Goal: Information Seeking & Learning: Learn about a topic

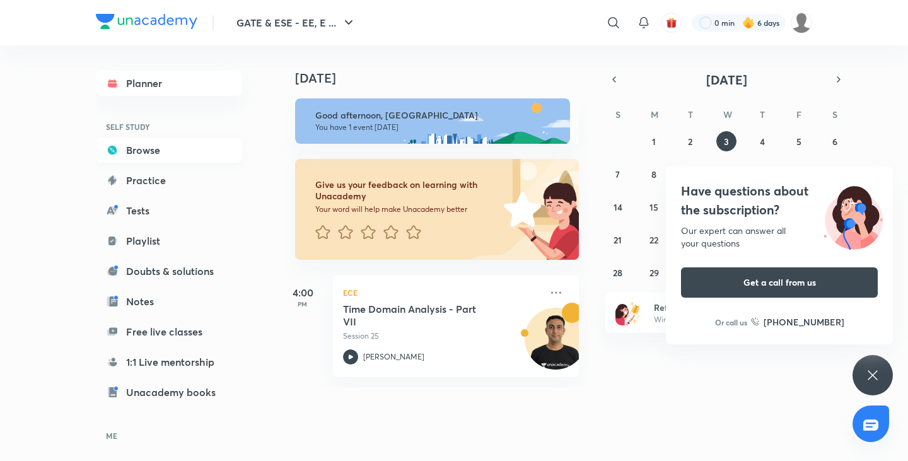
click at [182, 147] on link "Browse" at bounding box center [169, 149] width 146 height 25
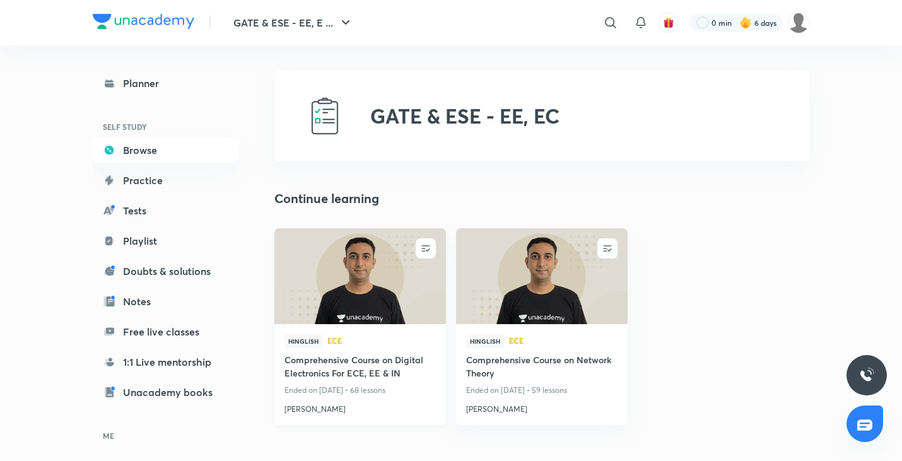
click at [368, 281] on img at bounding box center [359, 276] width 175 height 98
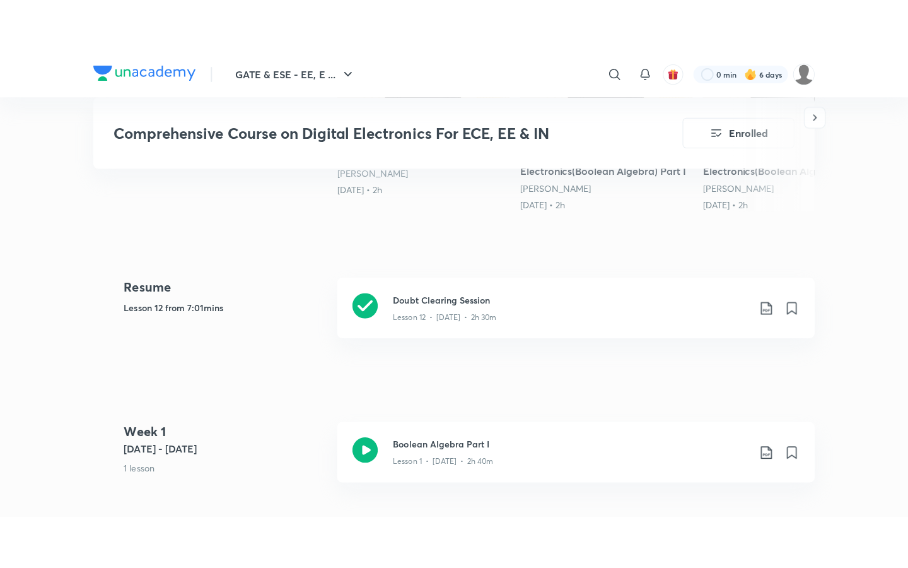
scroll to position [513, 0]
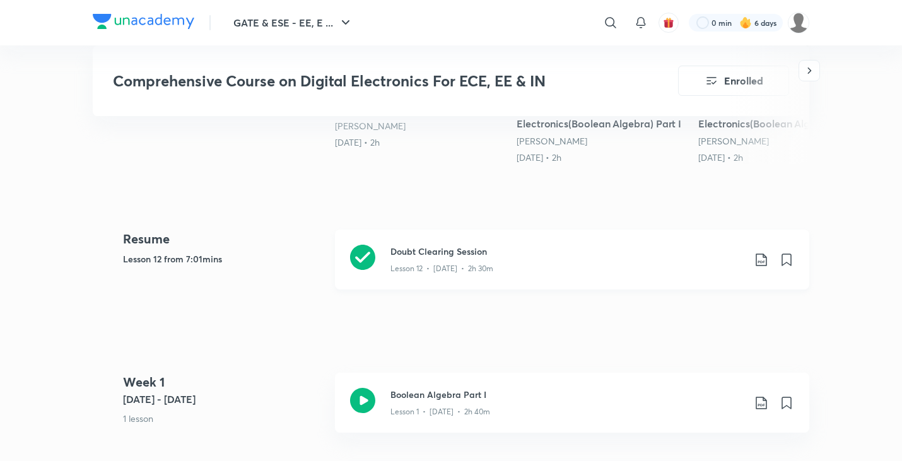
click at [466, 247] on h3 "Doubt Clearing Session" at bounding box center [566, 251] width 353 height 13
